Goal: Task Accomplishment & Management: Complete application form

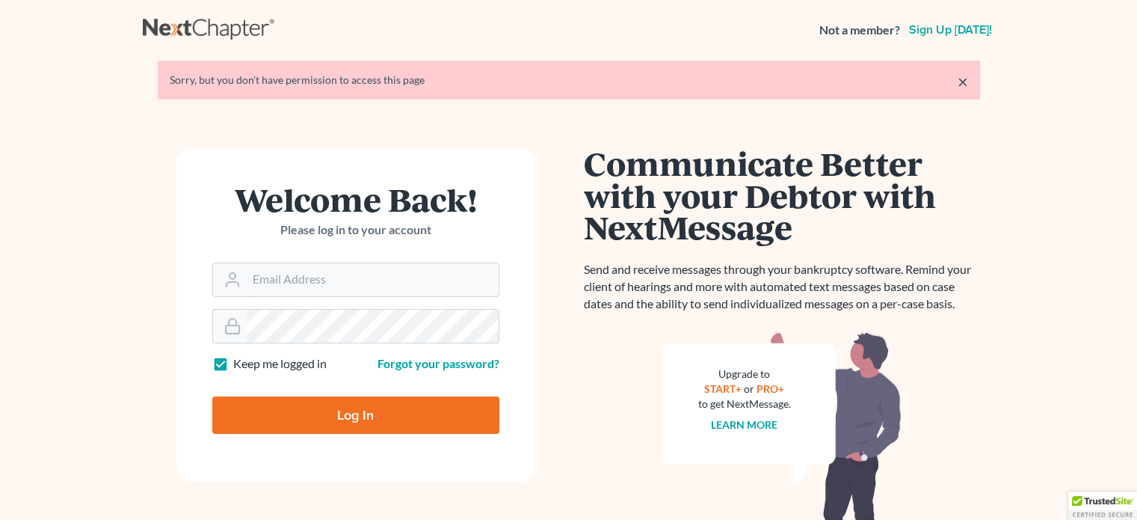
type input "[EMAIL_ADDRESS][DOMAIN_NAME]"
click at [425, 418] on input "Log In" at bounding box center [355, 414] width 287 height 37
type input "Thinking..."
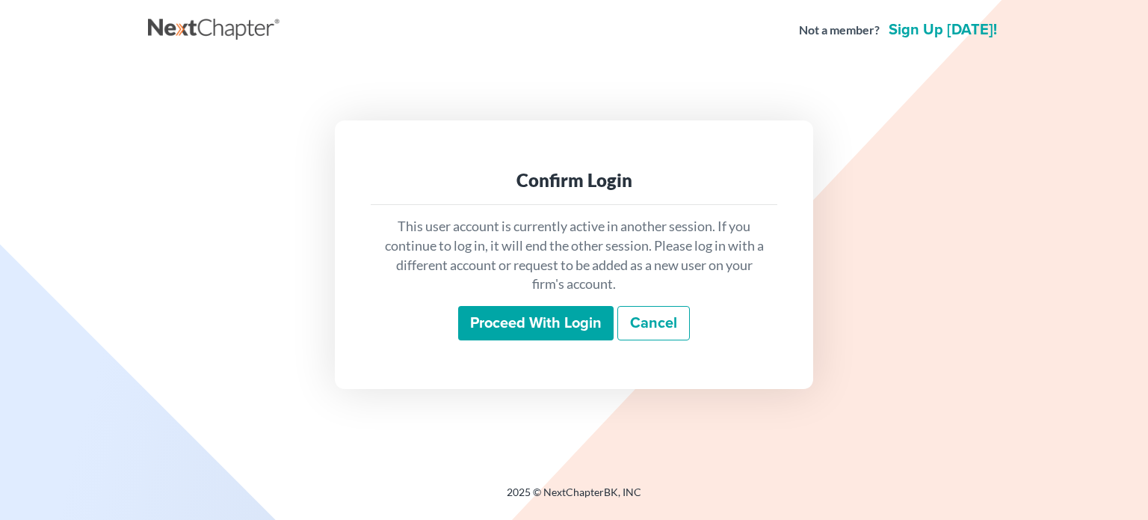
click at [562, 328] on input "Proceed with login" at bounding box center [536, 323] width 156 height 34
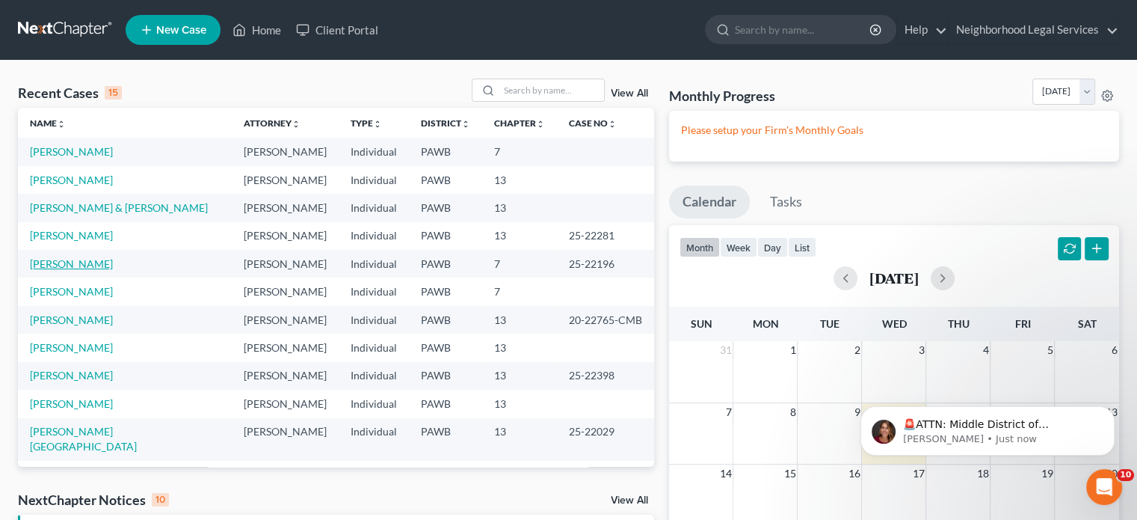
click at [81, 261] on link "[PERSON_NAME]" at bounding box center [71, 263] width 83 height 13
click at [621, 99] on div "View All" at bounding box center [563, 90] width 182 height 23
click at [632, 96] on link "View All" at bounding box center [629, 93] width 37 height 10
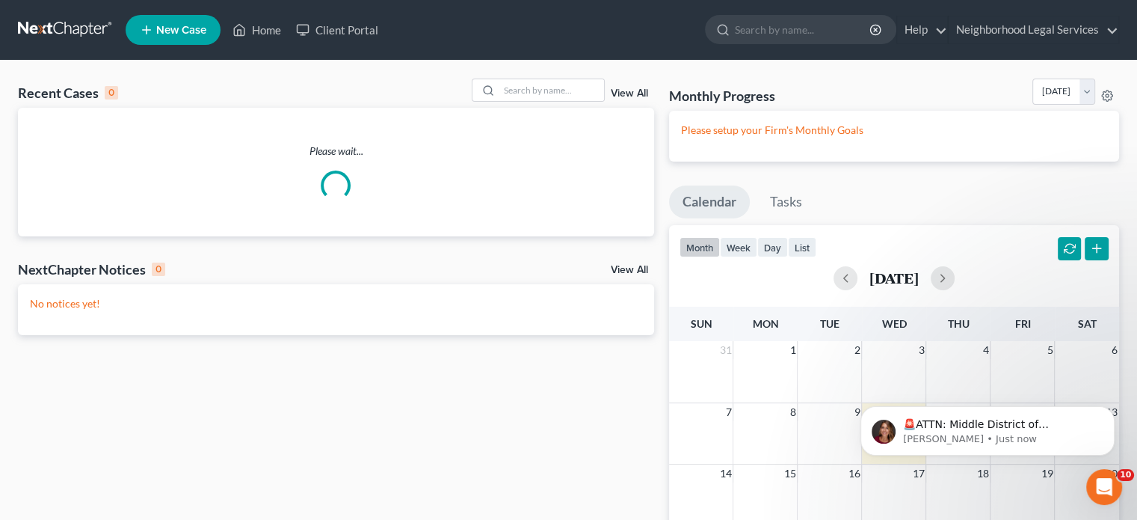
click at [185, 38] on link "New Case" at bounding box center [173, 30] width 95 height 30
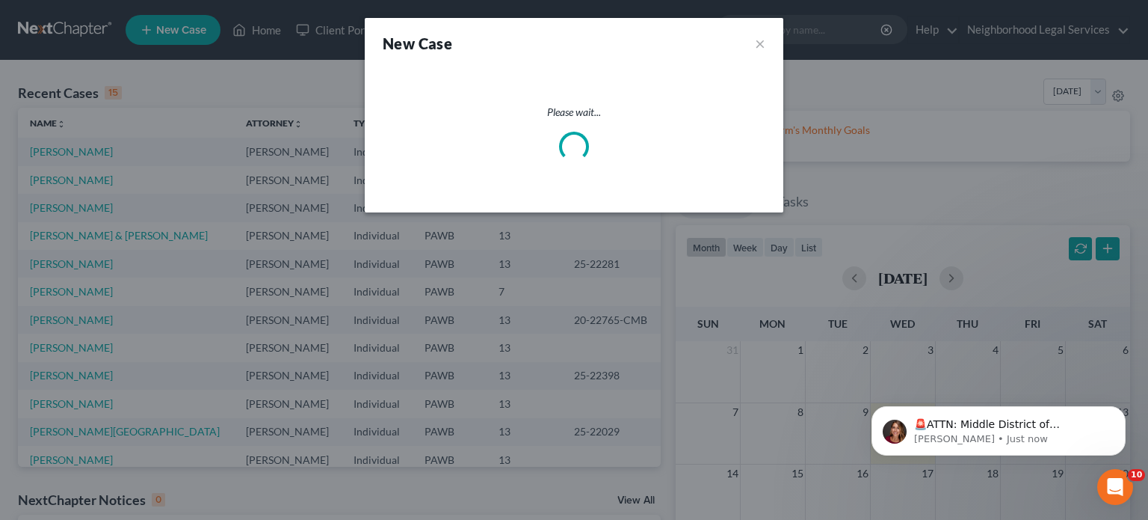
select select "69"
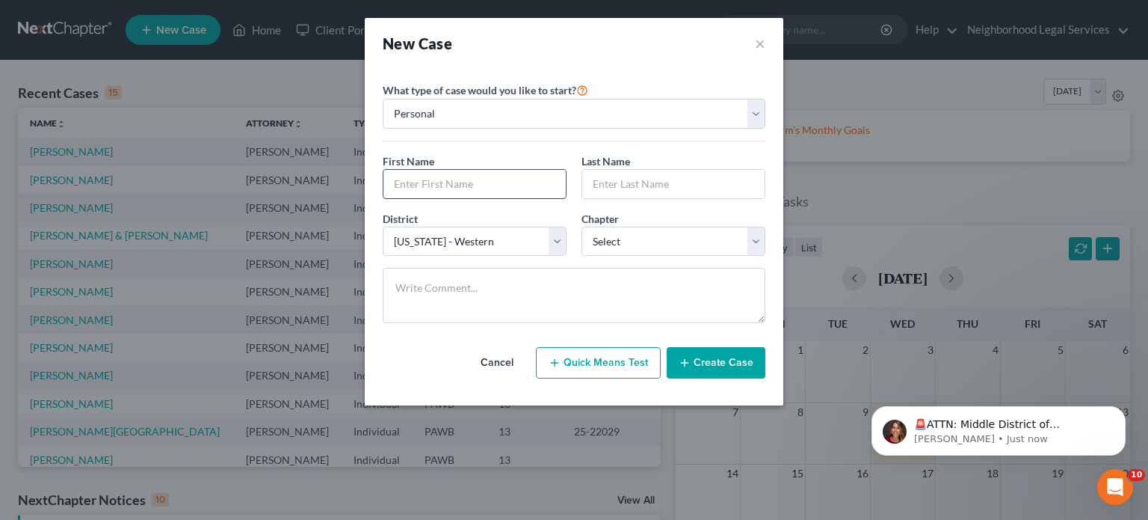
click at [453, 181] on input "text" at bounding box center [475, 184] width 182 height 28
type input "a"
type input "[PERSON_NAME]"
click at [635, 181] on input "text" at bounding box center [673, 184] width 182 height 28
type input "D'Angelo"
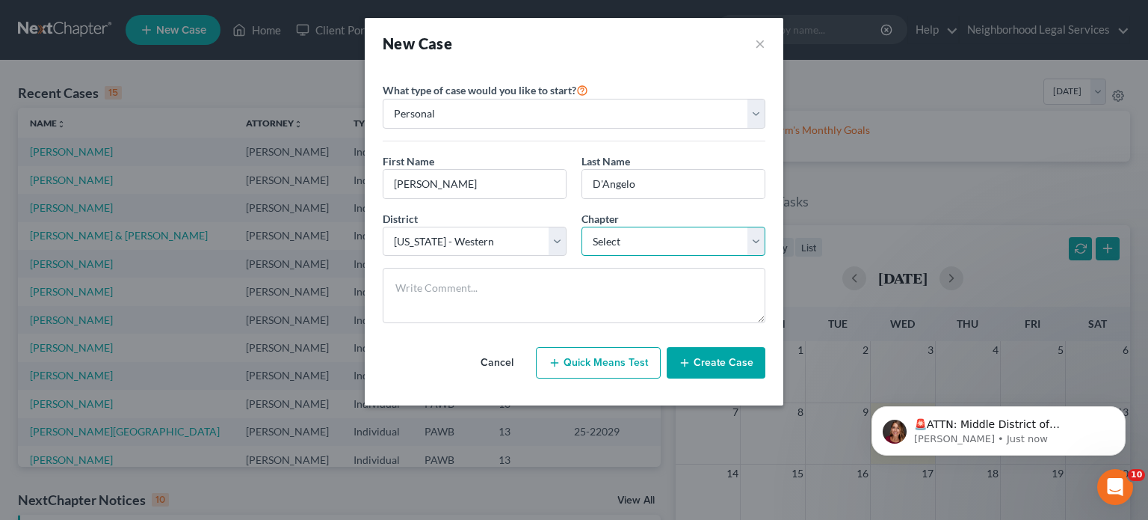
click at [731, 239] on select "Select 7 11 12 13" at bounding box center [674, 242] width 184 height 30
select select "3"
click at [582, 227] on select "Select 7 11 12 13" at bounding box center [674, 242] width 184 height 30
click at [740, 354] on button "Create Case" at bounding box center [716, 362] width 99 height 31
